Goal: Navigation & Orientation: Find specific page/section

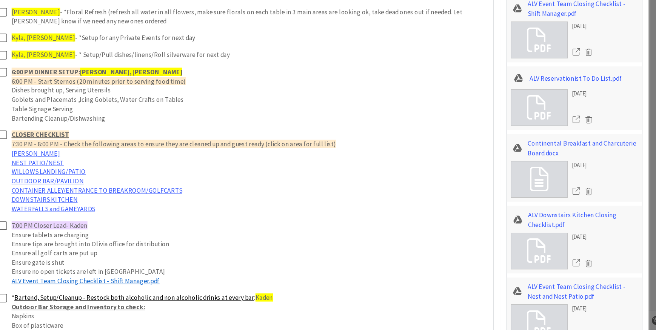
scroll to position [826, 0]
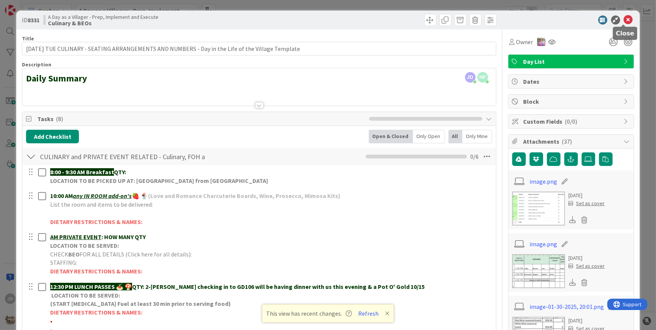
click at [624, 22] on icon at bounding box center [628, 19] width 9 height 9
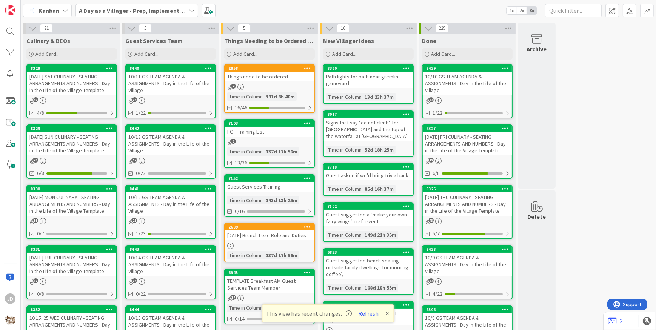
click at [71, 197] on div "[DATE] MON CULINARY - SEATING ARRANGEMENTS AND NUMBERS - Day in the Life of the…" at bounding box center [71, 204] width 89 height 23
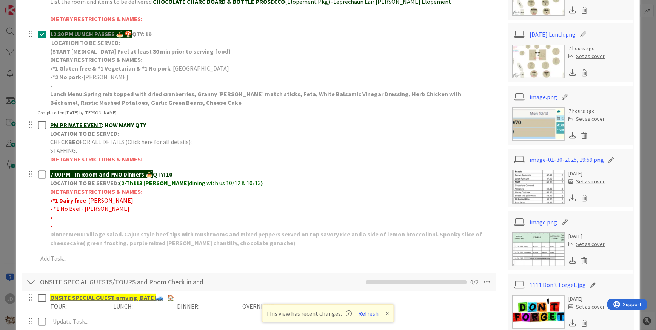
scroll to position [206, 0]
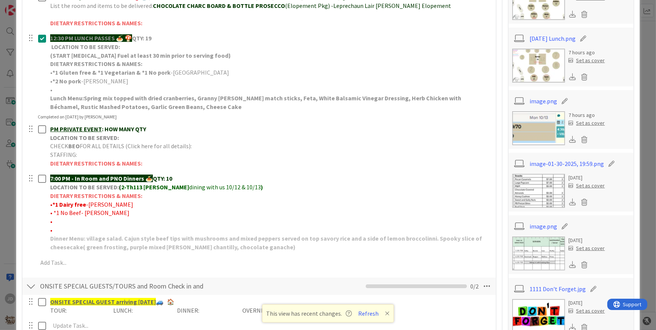
click at [539, 66] on img at bounding box center [538, 66] width 53 height 34
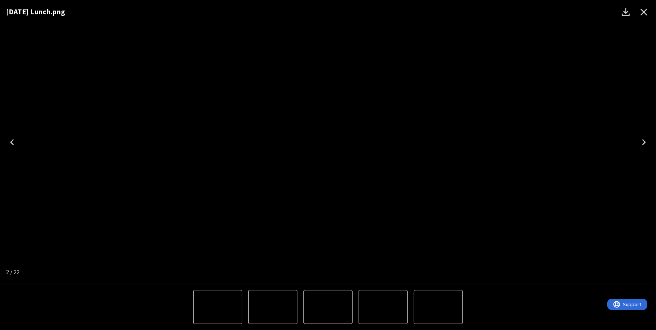
click at [645, 14] on icon "Close" at bounding box center [644, 12] width 7 height 7
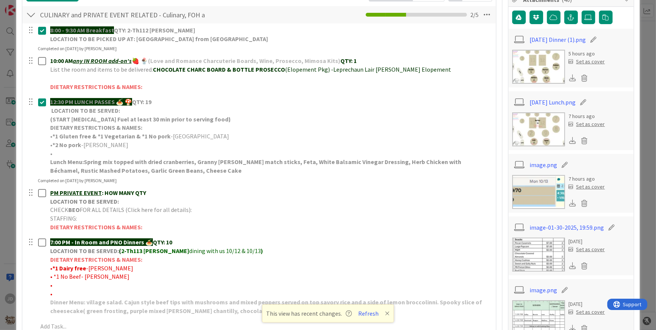
scroll to position [137, 0]
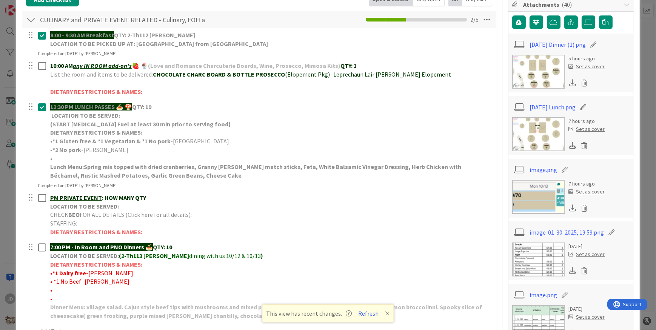
click at [538, 67] on img at bounding box center [538, 72] width 53 height 34
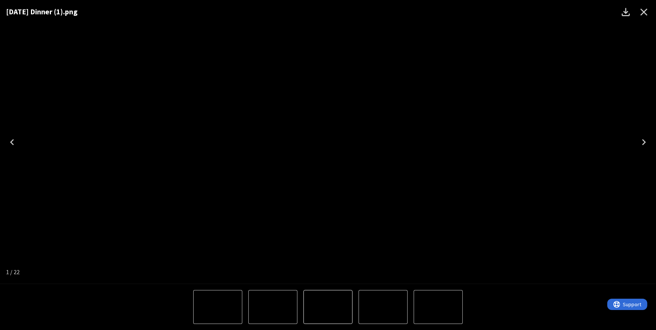
click at [435, 321] on button "3 of 22" at bounding box center [438, 307] width 49 height 34
click at [352, 324] on button "3 of 22" at bounding box center [328, 307] width 49 height 34
click at [11, 241] on div "image.png" at bounding box center [328, 142] width 656 height 284
click at [11, 247] on div "image.png" at bounding box center [328, 142] width 656 height 284
click at [11, 244] on div "image.png" at bounding box center [328, 142] width 656 height 284
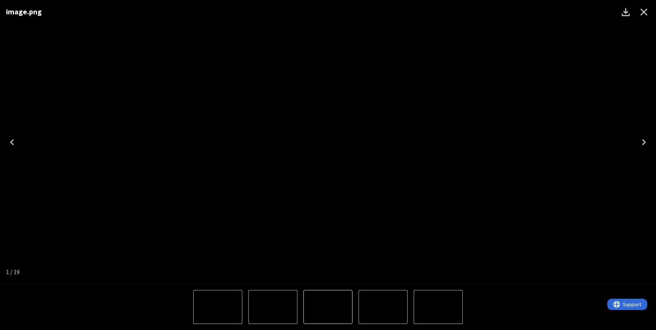
click at [4, 218] on div "image.png" at bounding box center [328, 142] width 656 height 284
click at [5, 218] on div "image.png" at bounding box center [328, 142] width 656 height 284
